Goal: Information Seeking & Learning: Learn about a topic

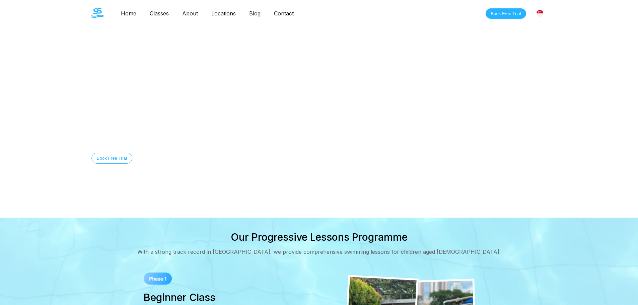
click at [255, 12] on link "Blog" at bounding box center [255, 13] width 25 height 7
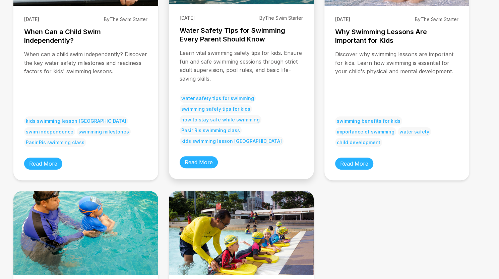
scroll to position [89, 0]
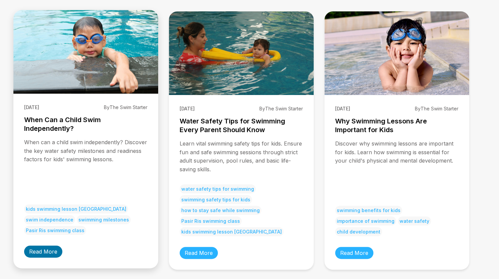
click at [55, 252] on link "Read More" at bounding box center [43, 252] width 38 height 12
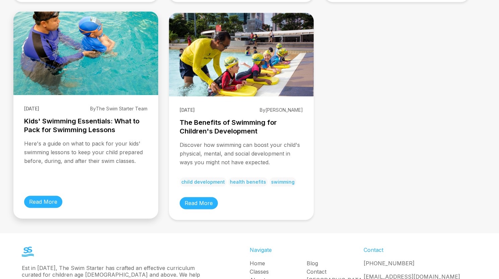
scroll to position [357, 0]
click at [48, 198] on link "Read More" at bounding box center [43, 202] width 38 height 12
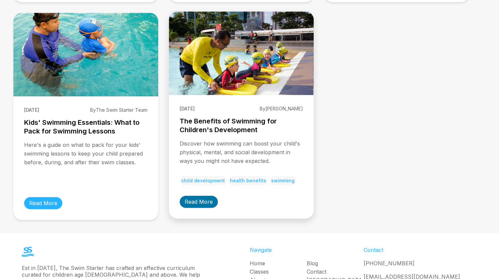
click at [194, 197] on link "Read More" at bounding box center [199, 202] width 38 height 12
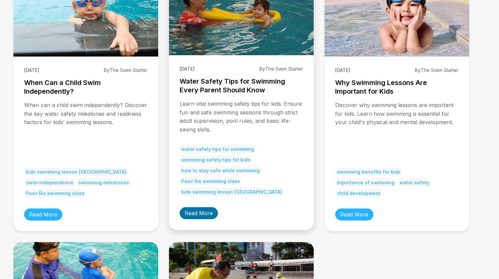
scroll to position [89, 0]
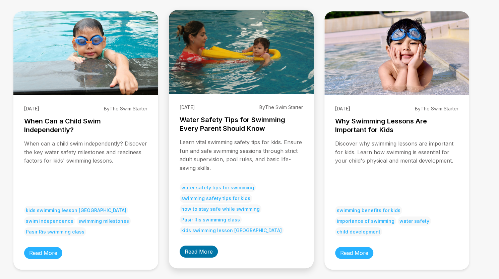
click at [197, 256] on link "Read More" at bounding box center [199, 252] width 38 height 12
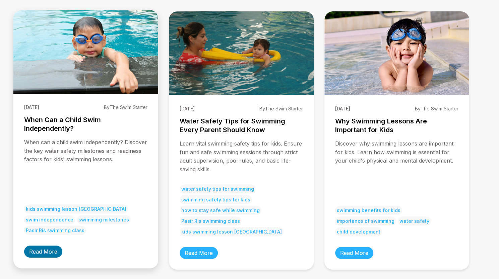
click at [38, 246] on link "Read More" at bounding box center [43, 252] width 38 height 12
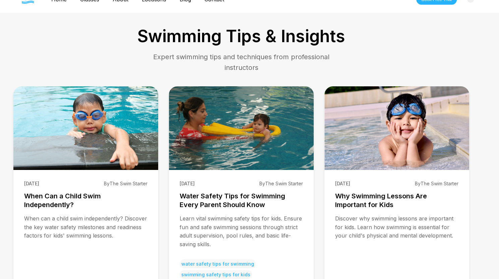
scroll to position [89, 0]
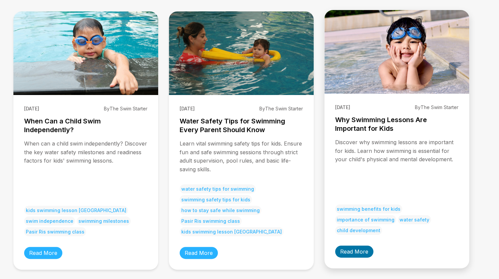
click at [345, 252] on link "Read More" at bounding box center [354, 252] width 38 height 12
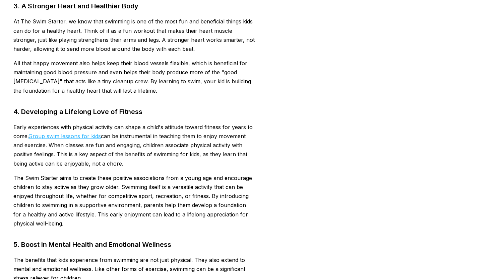
scroll to position [804, 0]
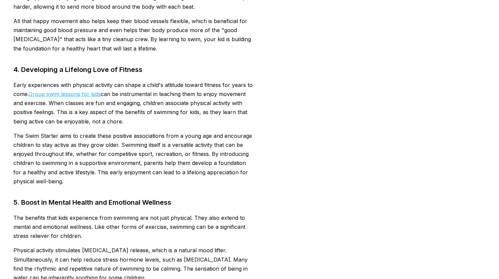
drag, startPoint x: 13, startPoint y: 82, endPoint x: 131, endPoint y: 106, distance: 120.4
click at [132, 120] on div "← Back to Blog 01/06/2025 By The Swim Starter Why Swimming Lessons Are Importan…" at bounding box center [134, 150] width 268 height 1828
copy p "Early experiences with physical activity can shape a child's attitude toward fi…"
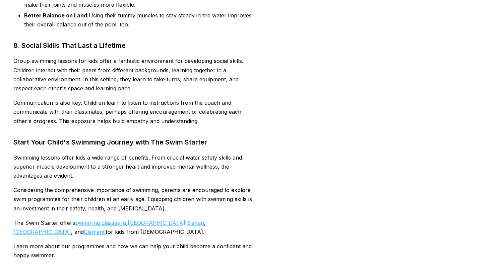
scroll to position [1697, 0]
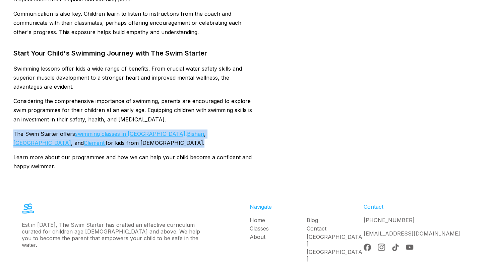
drag, startPoint x: 15, startPoint y: 132, endPoint x: 101, endPoint y: 147, distance: 87.8
click at [101, 147] on p "The Swim Starter offers swimming classes in Sengkang , Bishan , Pasir Ris , and…" at bounding box center [133, 139] width 241 height 18
copy p "The Swim Starter offers swimming classes in Sengkang , Bishan , Pasir Ris , and…"
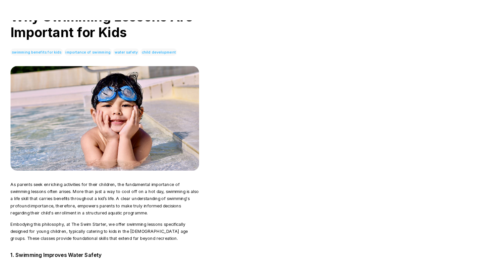
scroll to position [89, 0]
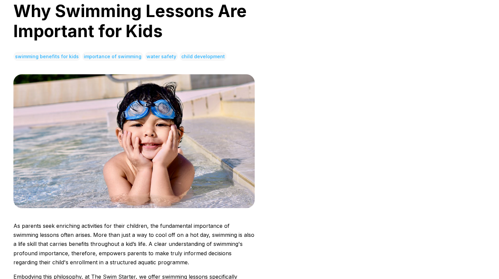
scroll to position [0, 0]
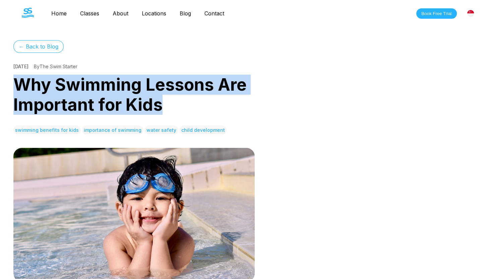
drag, startPoint x: 14, startPoint y: 81, endPoint x: 166, endPoint y: 103, distance: 153.6
click at [166, 106] on h1 "Why Swimming Lessons Are Important for Kids" at bounding box center [133, 95] width 241 height 40
copy h1 "Why Swimming Lessons Are Important for Kids"
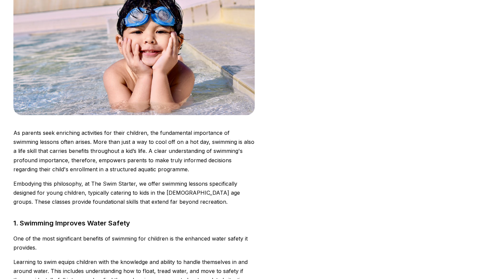
scroll to position [268, 0]
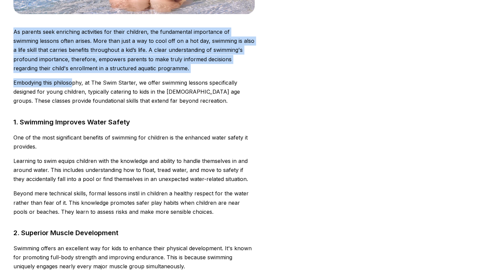
drag, startPoint x: 14, startPoint y: 30, endPoint x: 84, endPoint y: 95, distance: 95.5
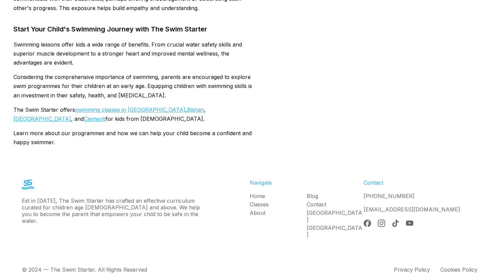
scroll to position [1723, 0]
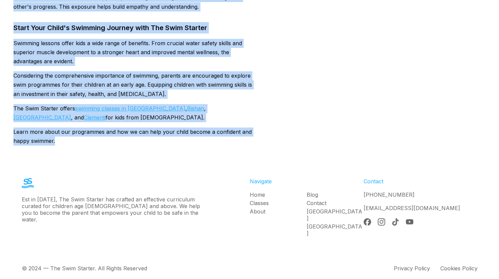
click at [83, 142] on p "Learn more about our programmes and how we can help your child become a confide…" at bounding box center [133, 137] width 241 height 18
copy div "As parents seek enriching activities for their children, the fundamental import…"
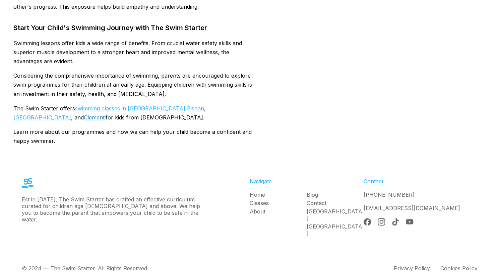
click at [106, 114] on link "Clementi" at bounding box center [95, 117] width 22 height 7
click at [71, 114] on link "[GEOGRAPHIC_DATA]" at bounding box center [42, 117] width 58 height 7
click at [187, 108] on link "Bishan" at bounding box center [195, 108] width 17 height 7
click at [140, 107] on link "swimming classes in Sengkang" at bounding box center [130, 108] width 110 height 7
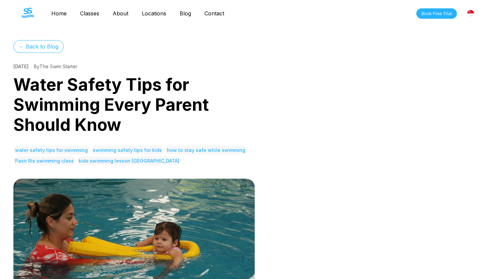
click at [89, 89] on h1 "Water Safety Tips for Swimming Every Parent Should Know" at bounding box center [133, 105] width 241 height 60
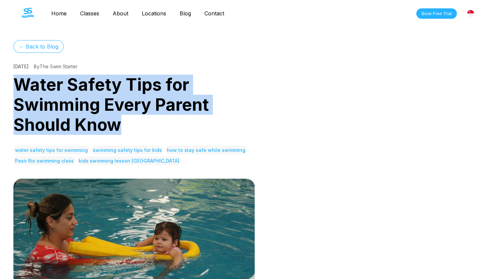
drag, startPoint x: 35, startPoint y: 87, endPoint x: 144, endPoint y: 122, distance: 114.6
copy h1 "Water Safety Tips for Swimming Every Parent Should Know"
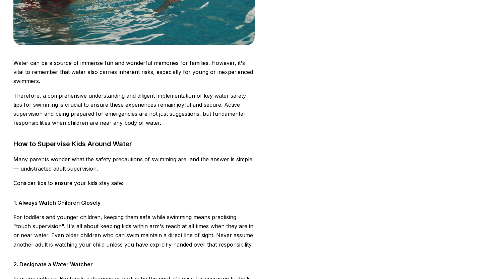
scroll to position [268, 0]
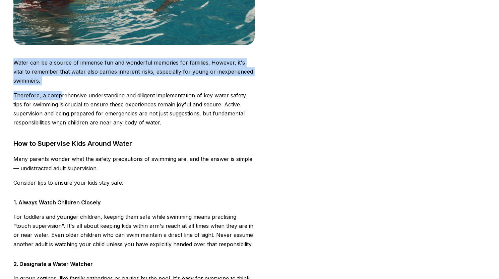
drag, startPoint x: 15, startPoint y: 58, endPoint x: 71, endPoint y: 102, distance: 70.9
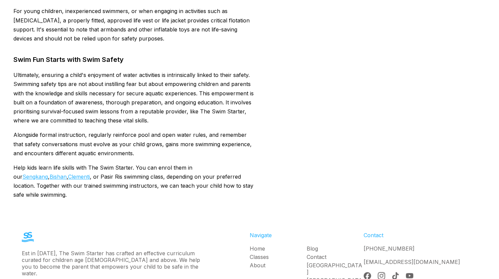
scroll to position [1861, 0]
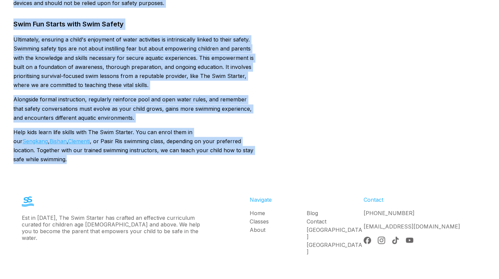
click at [242, 144] on p "Help kids learn life skills with The Swim Starter. You can enrol them in our Se…" at bounding box center [133, 146] width 241 height 37
copy div "Lorem ips do s ametco ad elitsed doe tem incididun utlabore etd magnaali. Enima…"
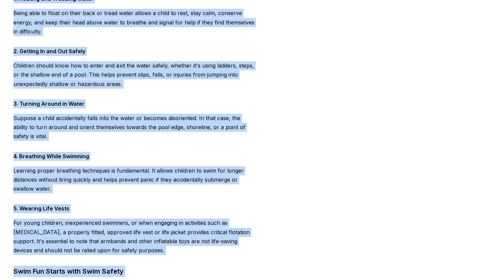
scroll to position [1593, 0]
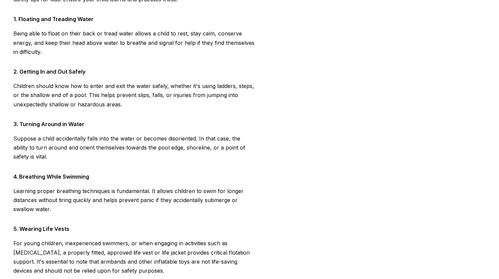
drag, startPoint x: 73, startPoint y: 92, endPoint x: 96, endPoint y: 24, distance: 71.4
click at [73, 92] on p "Children should know how to enter and exit the water safely, whether it's using…" at bounding box center [133, 95] width 241 height 27
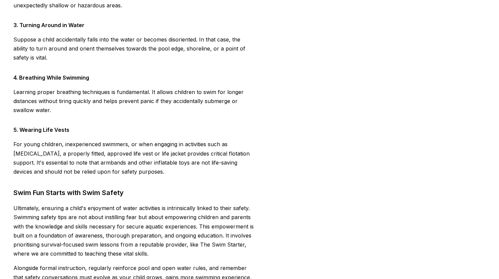
scroll to position [1861, 0]
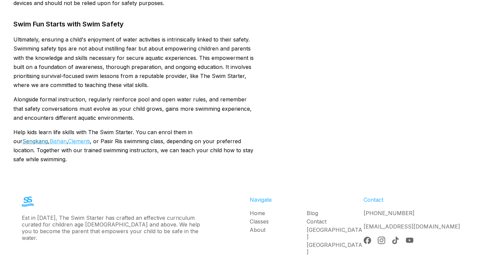
click at [48, 138] on link "Sengkang" at bounding box center [34, 141] width 25 height 7
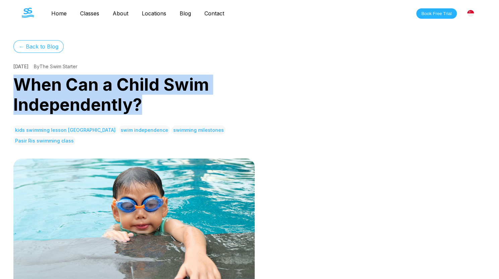
drag, startPoint x: 19, startPoint y: 80, endPoint x: 169, endPoint y: 6, distance: 167.4
click at [141, 103] on h1 "When Can a Child Swim Independently?" at bounding box center [133, 95] width 241 height 40
copy h1 "When Can a Child Swim Independently?"
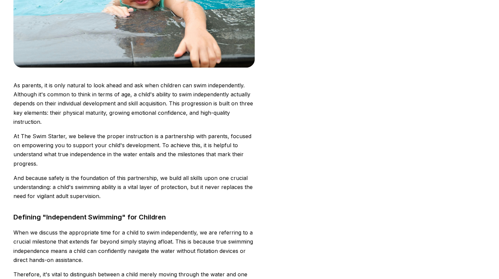
scroll to position [268, 0]
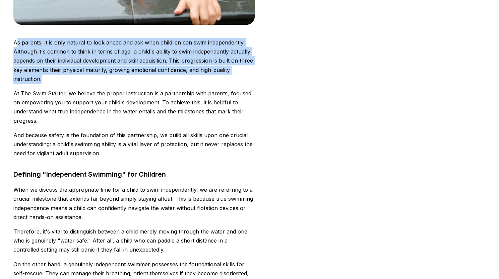
drag, startPoint x: 15, startPoint y: 43, endPoint x: 40, endPoint y: 67, distance: 34.1
click at [53, 79] on p "As parents, it is only natural to look ahead and ask when children can swim ind…" at bounding box center [133, 61] width 241 height 46
drag, startPoint x: 13, startPoint y: 41, endPoint x: 110, endPoint y: 122, distance: 126.5
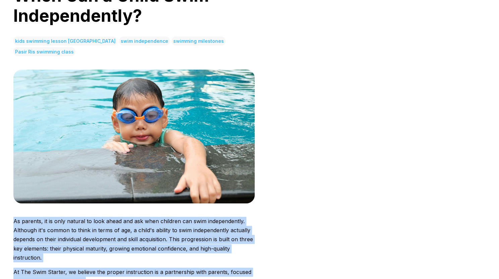
scroll to position [179, 0]
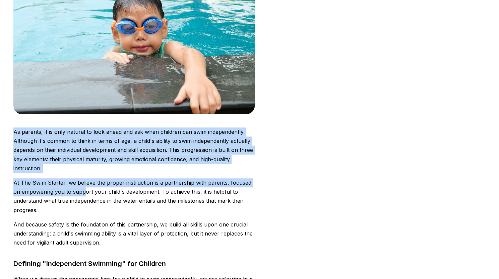
click at [48, 131] on p "As parents, it is only natural to look ahead and ask when children can swim ind…" at bounding box center [133, 151] width 241 height 46
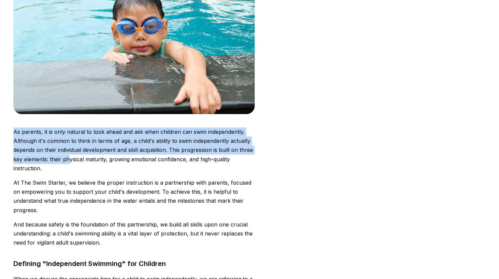
drag, startPoint x: 9, startPoint y: 130, endPoint x: 97, endPoint y: 160, distance: 92.8
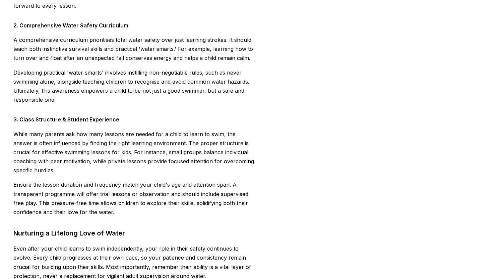
scroll to position [1954, 0]
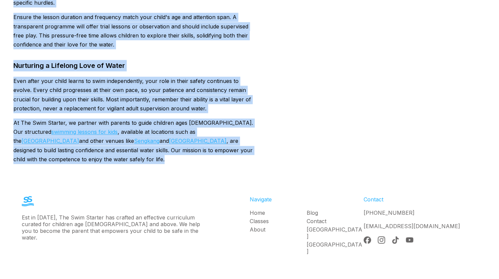
drag, startPoint x: 80, startPoint y: 144, endPoint x: 117, endPoint y: 99, distance: 58.2
click at [81, 144] on p "At The Swim Starter, we partner with parents to guide children ages 4 to 14. Ou…" at bounding box center [133, 142] width 241 height 46
copy div "As parents, it is only natural to look ahead and ask when children can swim ind…"
drag, startPoint x: 296, startPoint y: 108, endPoint x: 292, endPoint y: 108, distance: 3.7
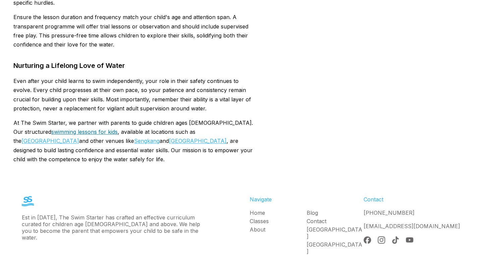
click at [76, 129] on link "swimming lessons for kids" at bounding box center [84, 132] width 66 height 7
click at [79, 138] on link "Bishan Swimming Complex" at bounding box center [50, 141] width 58 height 7
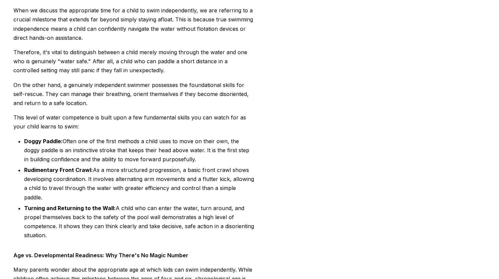
scroll to position [536, 0]
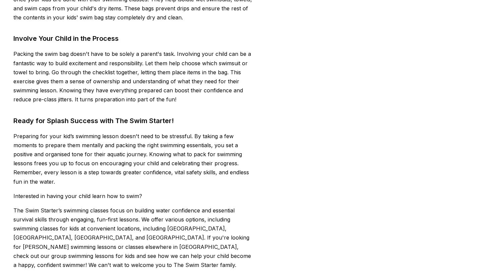
scroll to position [1803, 0]
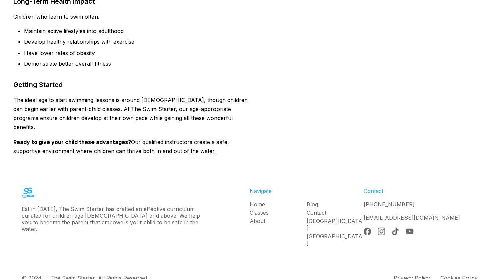
scroll to position [883, 0]
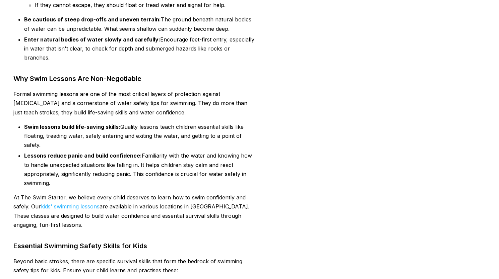
scroll to position [1429, 0]
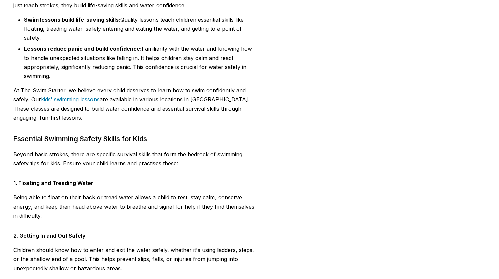
click at [77, 96] on link "kids' swimming lessons" at bounding box center [70, 99] width 59 height 7
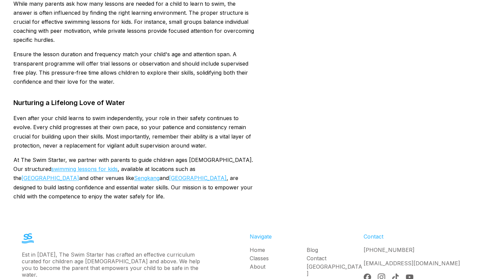
scroll to position [1954, 0]
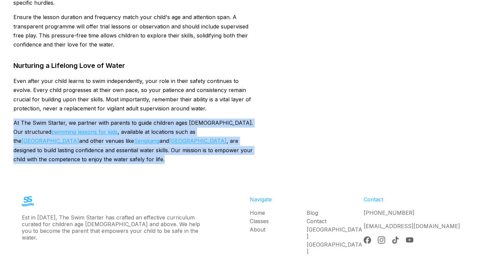
drag, startPoint x: 14, startPoint y: 103, endPoint x: 80, endPoint y: 140, distance: 75.5
click at [80, 140] on p "At The Swim Starter, we partner with parents to guide children ages [DEMOGRAPHI…" at bounding box center [133, 142] width 241 height 46
copy p "At The Swim Starter, we partner with parents to guide children ages [DEMOGRAPHI…"
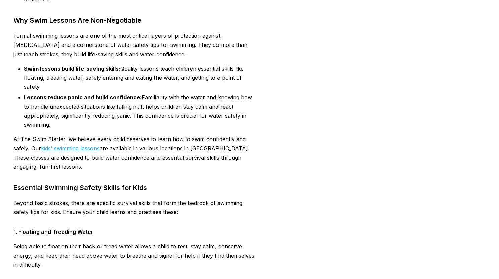
scroll to position [1429, 0]
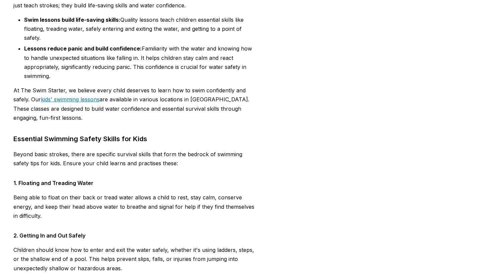
click at [55, 96] on link "kids' swimming lessons" at bounding box center [70, 99] width 59 height 7
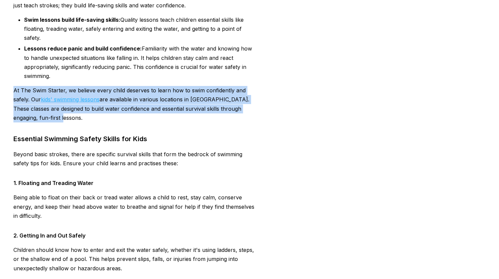
drag, startPoint x: 10, startPoint y: 79, endPoint x: 105, endPoint y: 22, distance: 110.7
copy p "At The Swim Starter, we believe every child deserves to learn how to swim confi…"
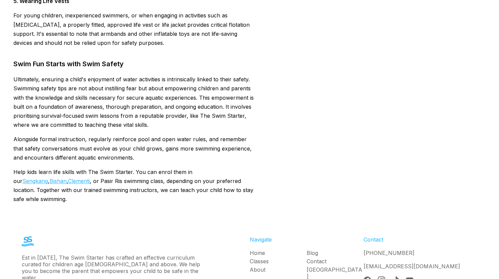
scroll to position [1861, 0]
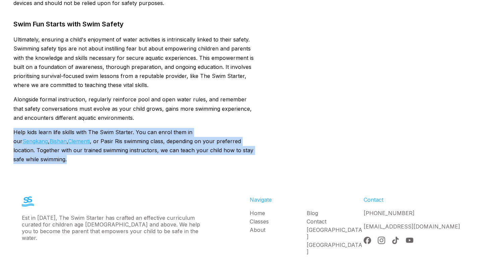
drag, startPoint x: 12, startPoint y: 122, endPoint x: 163, endPoint y: 28, distance: 178.2
copy p "Help kids learn life skills with The Swim Starter. You can enrol them in our Se…"
